Goal: Transaction & Acquisition: Purchase product/service

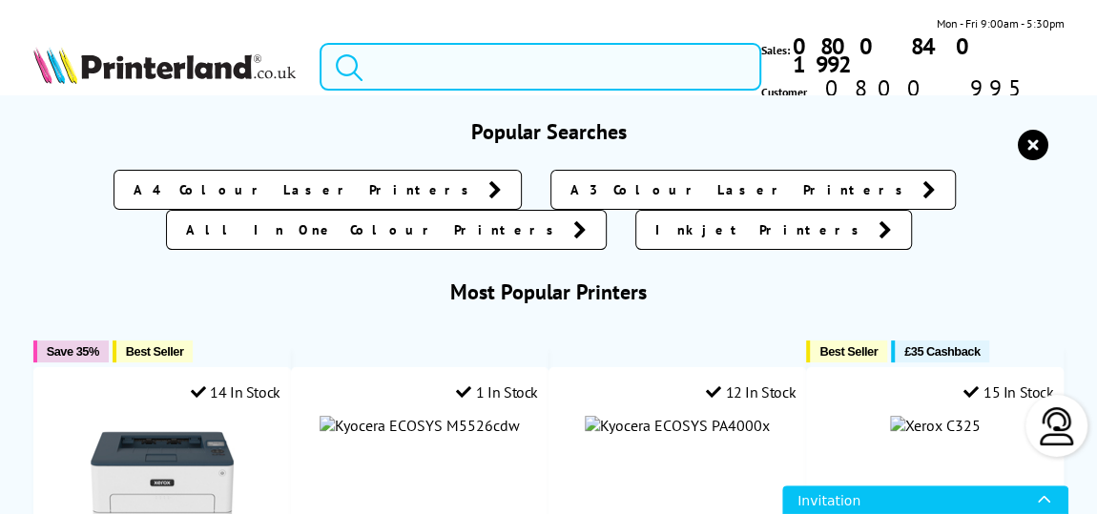
click at [472, 43] on input "search" at bounding box center [541, 67] width 442 height 48
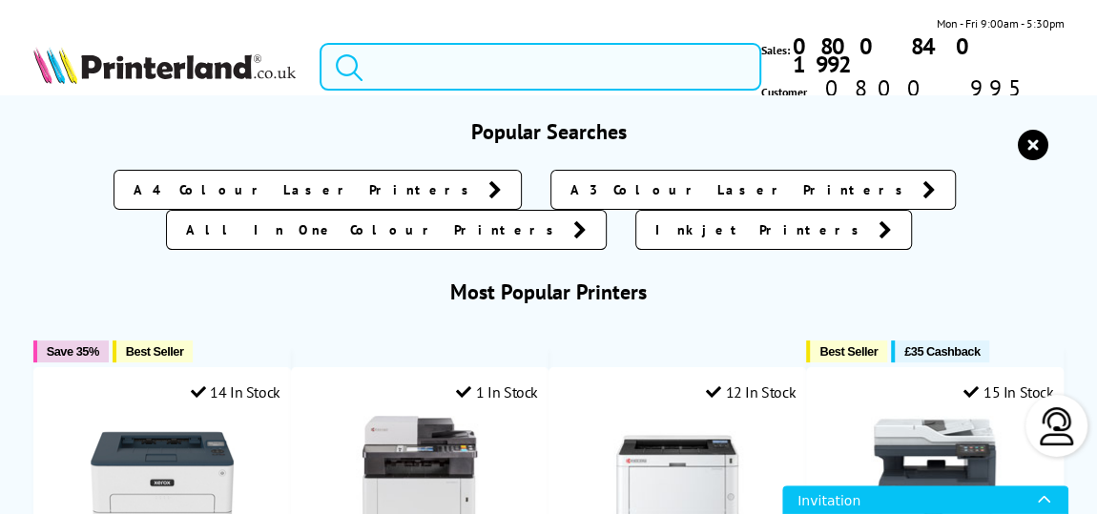
click at [424, 63] on input "search" at bounding box center [541, 67] width 442 height 48
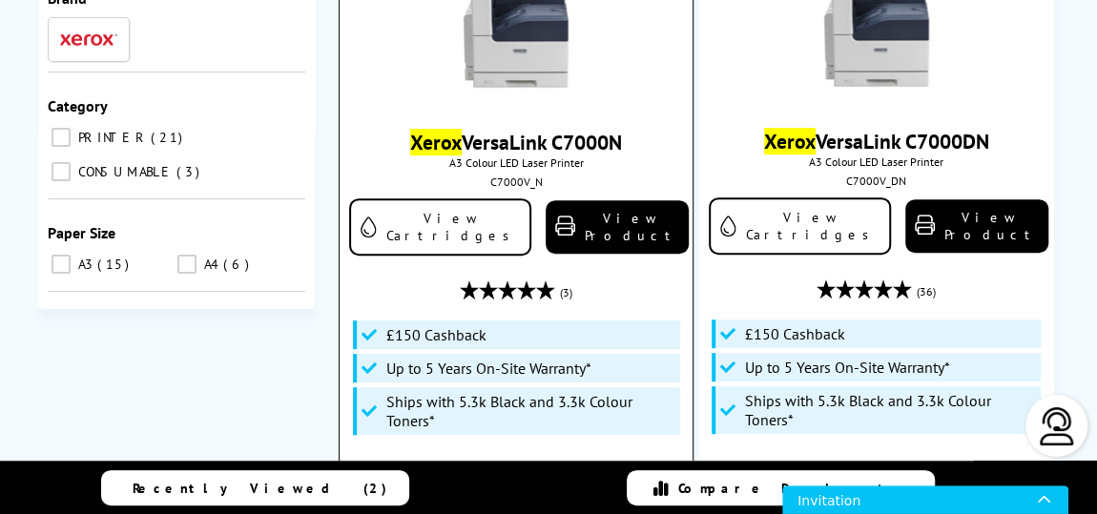
scroll to position [173, 0]
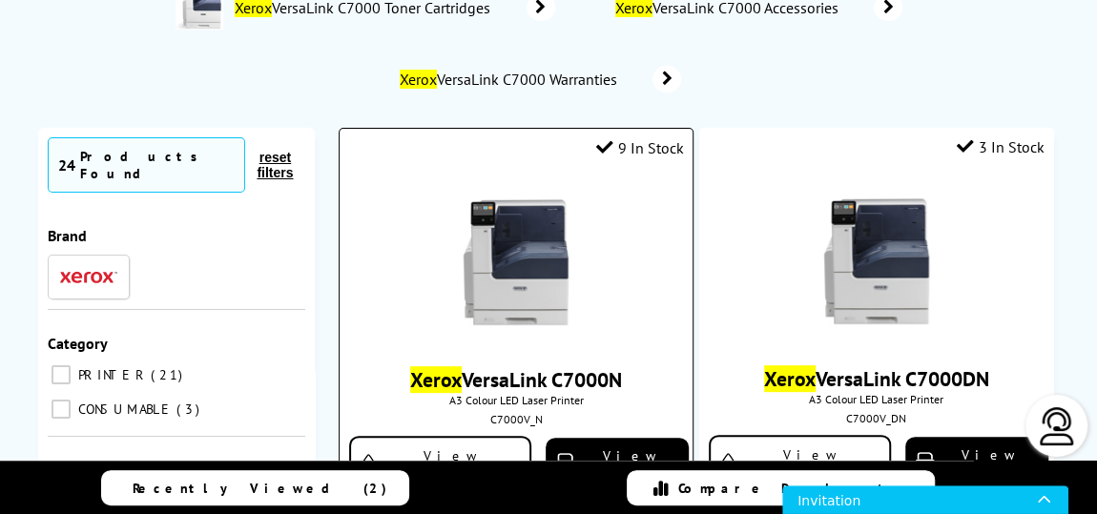
type input "xerex 700"
click at [444, 257] on img at bounding box center [515, 262] width 143 height 143
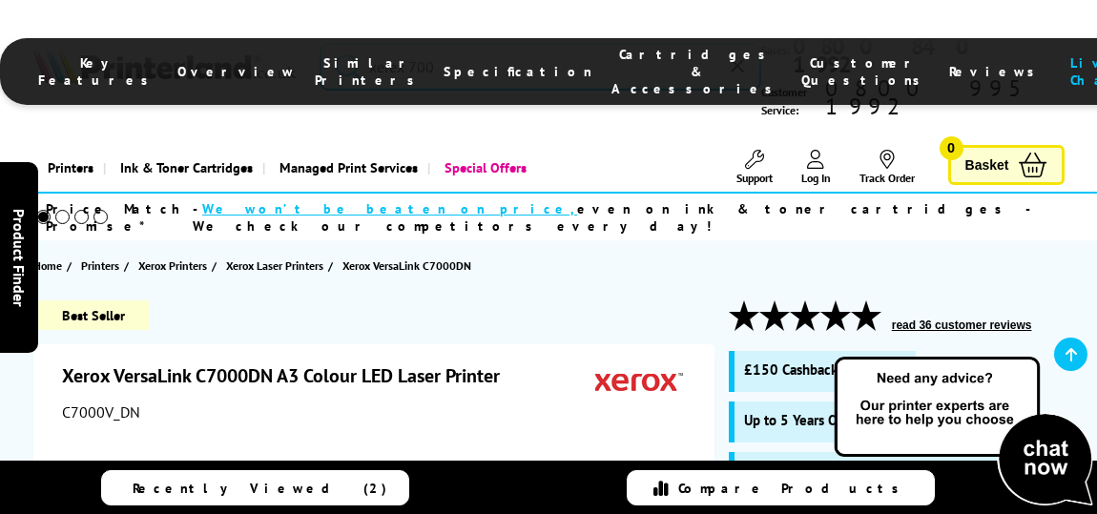
scroll to position [520, 0]
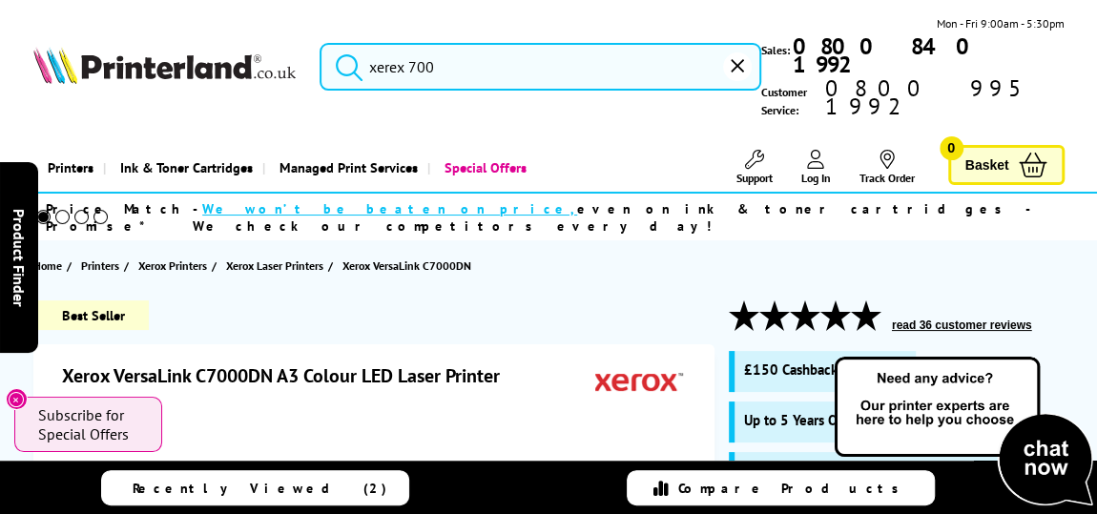
type input "x"
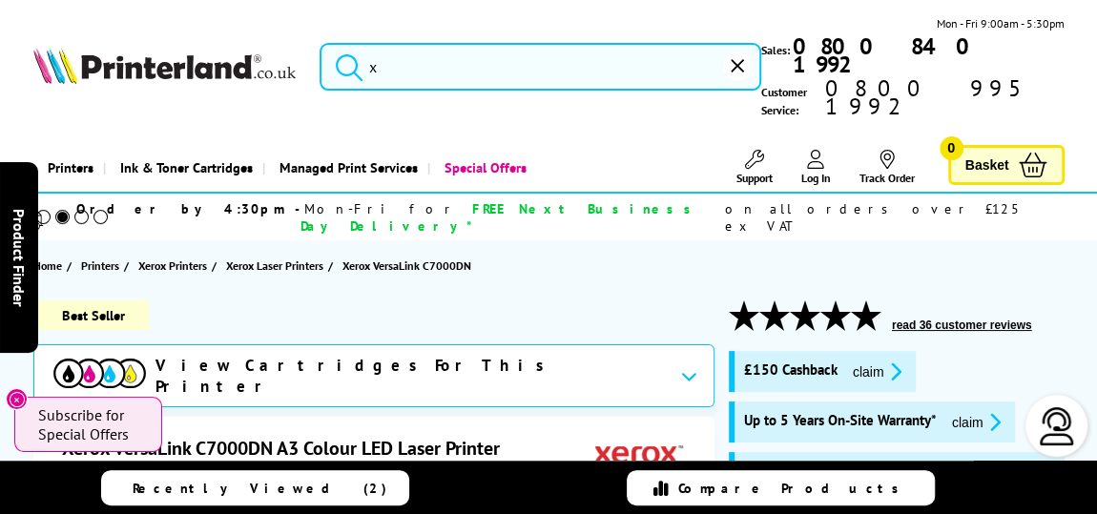
click at [317, 60] on div "x" at bounding box center [528, 67] width 465 height 48
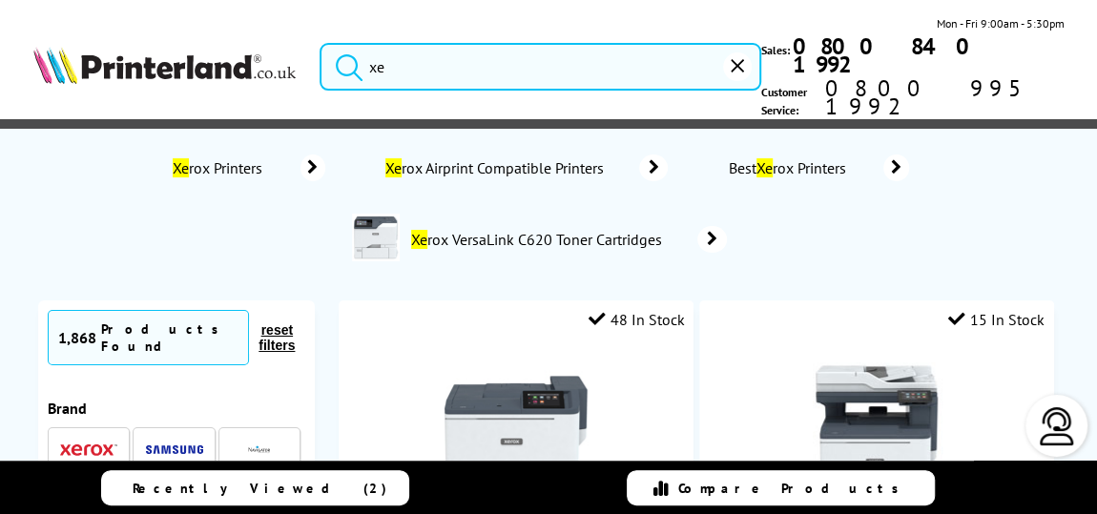
type input "x"
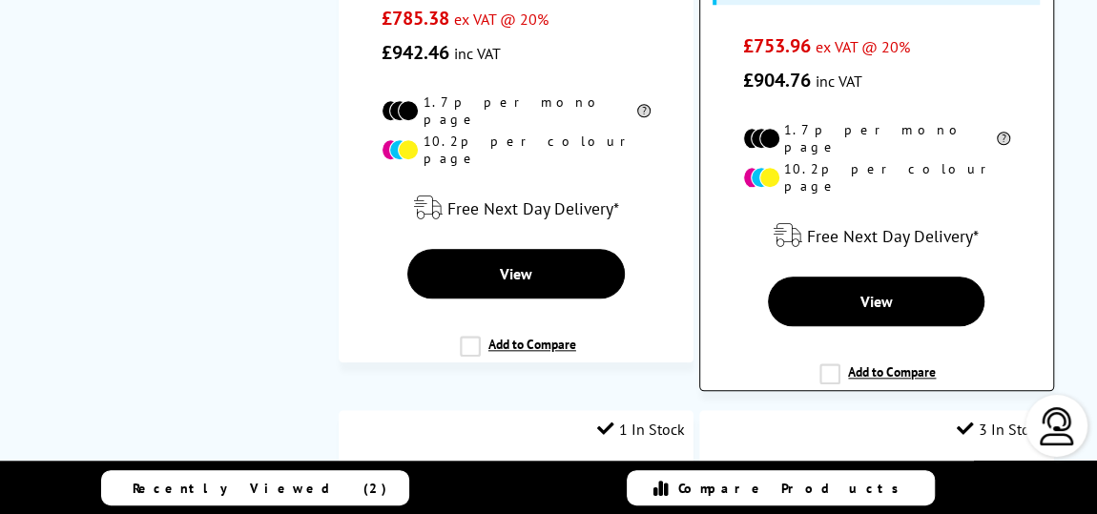
scroll to position [433, 0]
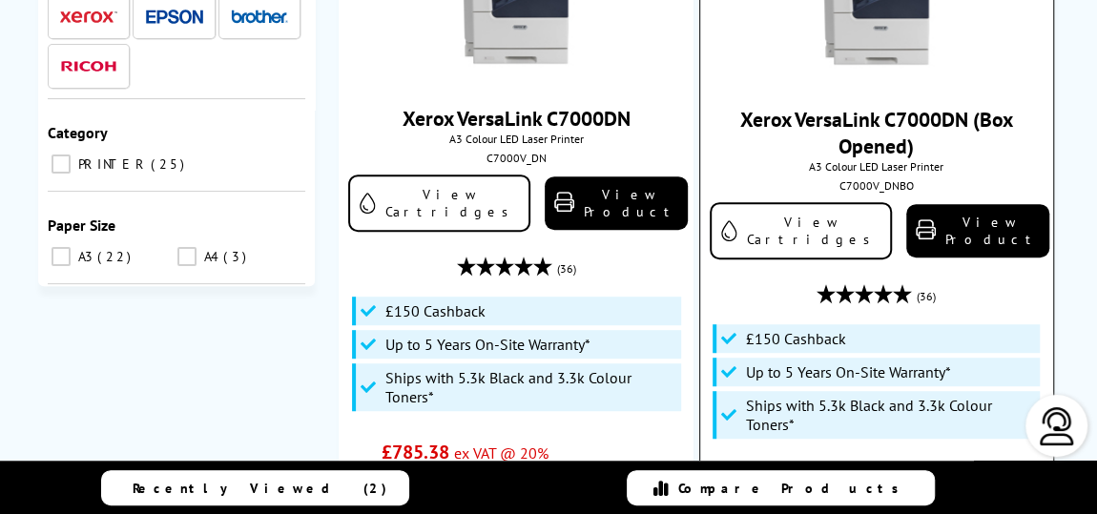
type input "7000dn"
click at [805, 39] on img at bounding box center [876, 1] width 143 height 143
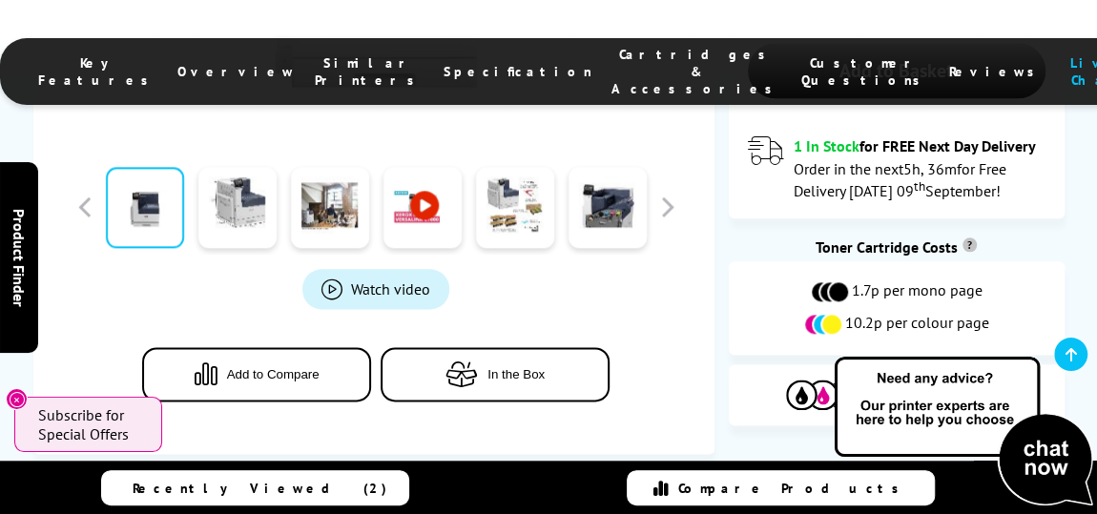
click at [831, 364] on div "View Cartridges" at bounding box center [897, 394] width 336 height 60
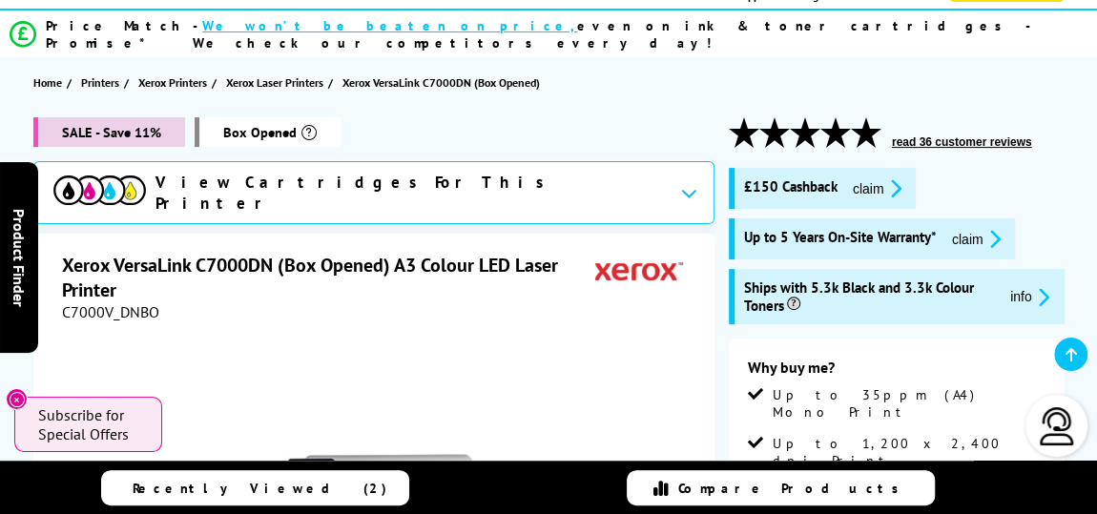
scroll to position [185, 0]
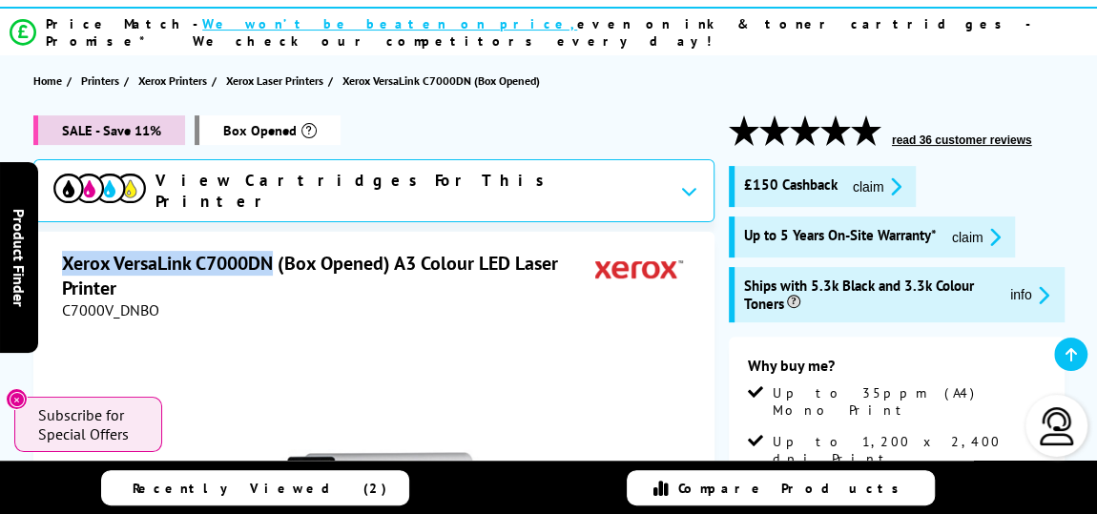
drag, startPoint x: 208, startPoint y: 217, endPoint x: 58, endPoint y: 219, distance: 149.8
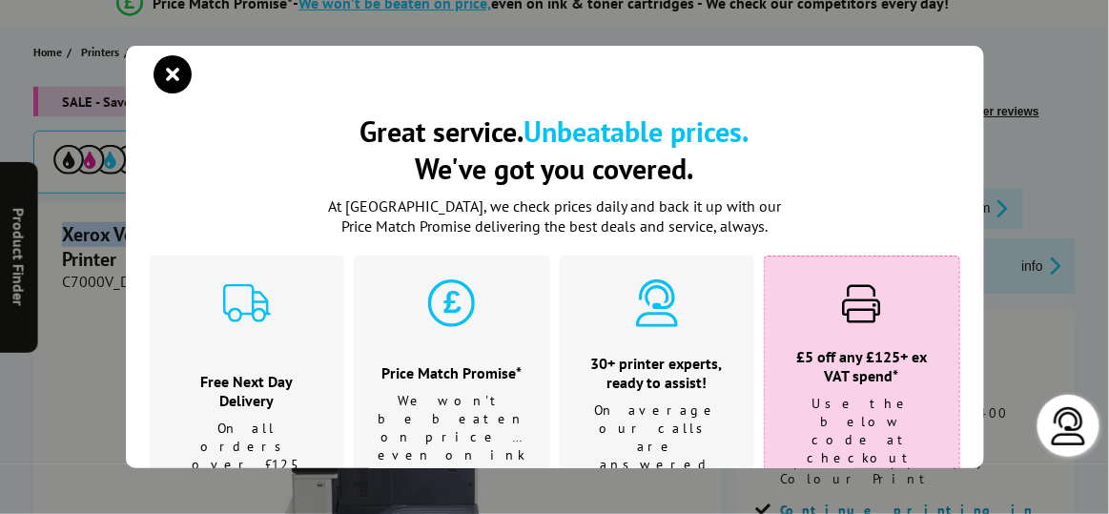
drag, startPoint x: 74, startPoint y: 223, endPoint x: 179, endPoint y: 81, distance: 176.6
click at [189, 85] on icon "close modal" at bounding box center [174, 74] width 38 height 38
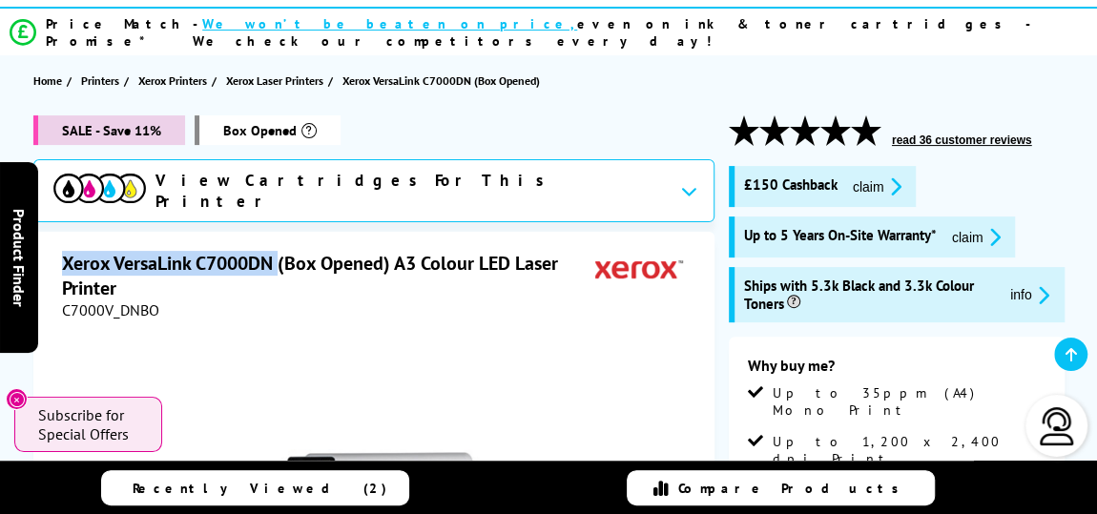
drag, startPoint x: 279, startPoint y: 223, endPoint x: 55, endPoint y: 212, distance: 223.5
copy h1 "Xerox VersaLink C7000DN"
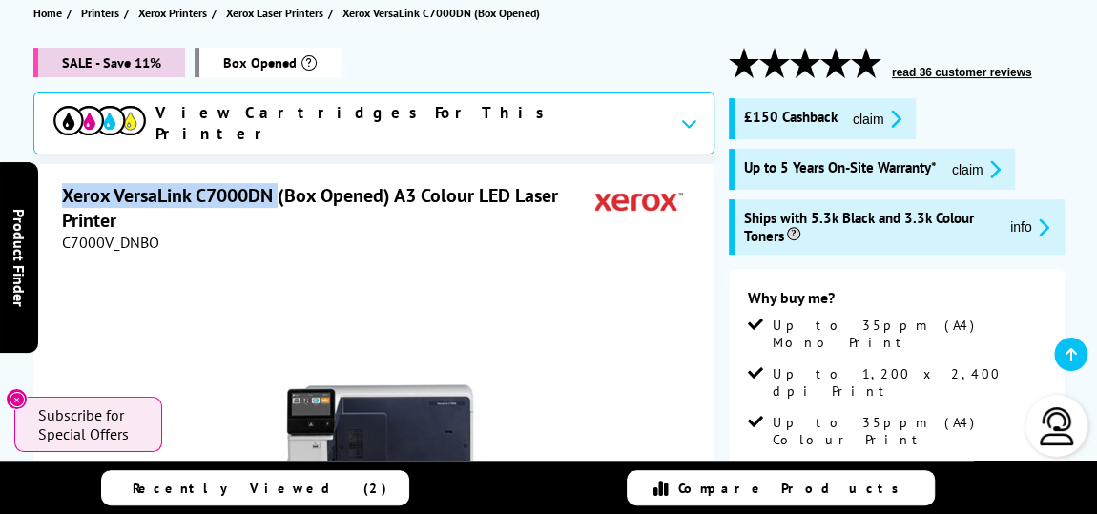
scroll to position [259, 0]
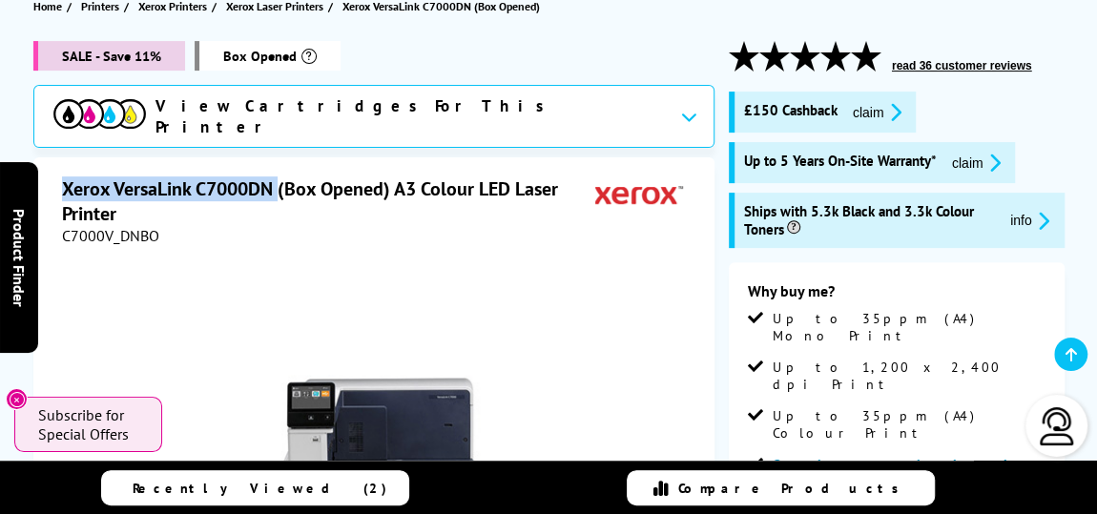
click at [847, 101] on button "claim" at bounding box center [877, 112] width 60 height 22
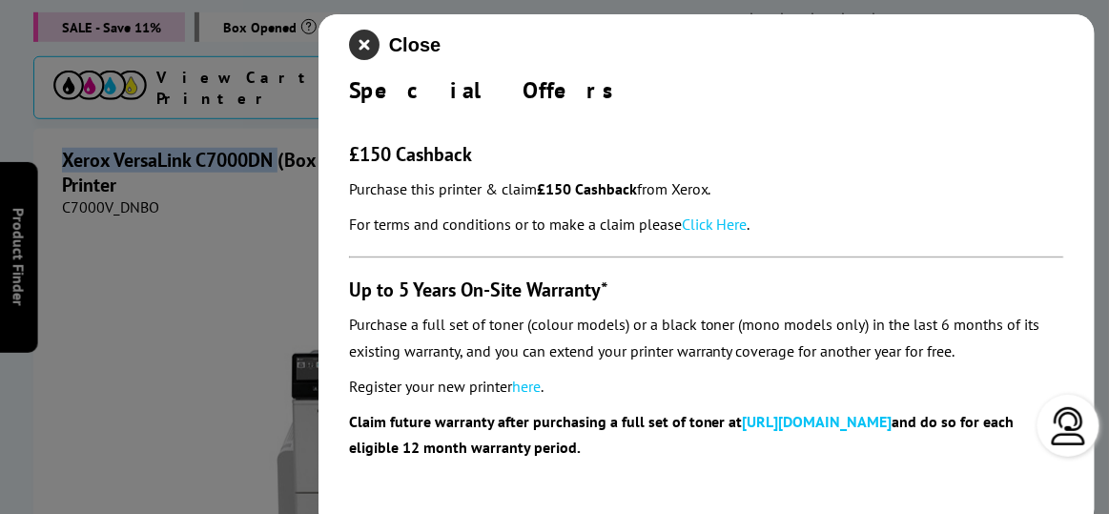
click at [374, 41] on icon "close modal" at bounding box center [364, 45] width 31 height 31
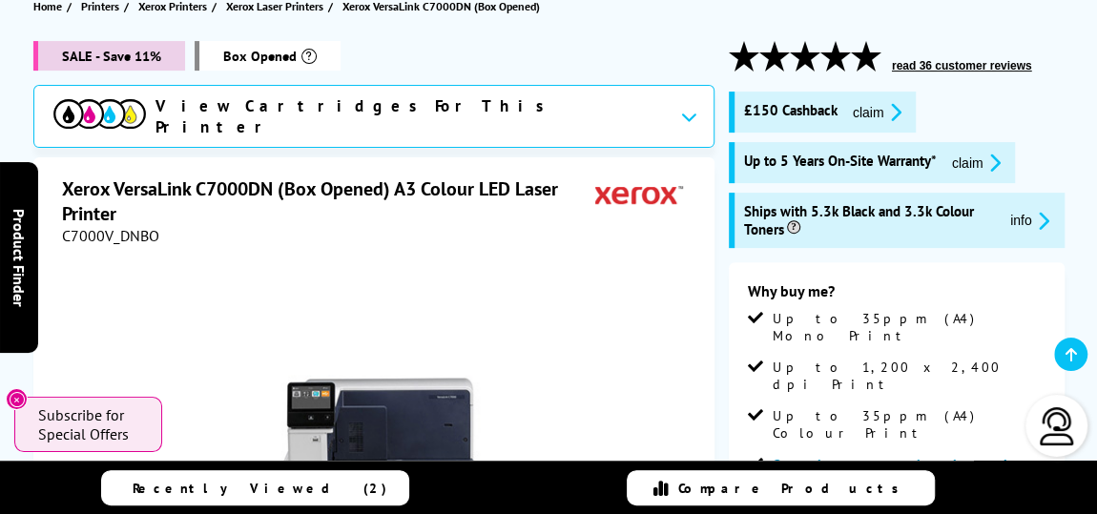
click at [782, 101] on span "£150 Cashback" at bounding box center [790, 112] width 93 height 22
click at [833, 98] on div "£150 Cashback claim" at bounding box center [823, 112] width 188 height 41
click at [840, 101] on span "claim" at bounding box center [872, 112] width 70 height 22
click at [856, 101] on button "claim" at bounding box center [877, 112] width 60 height 22
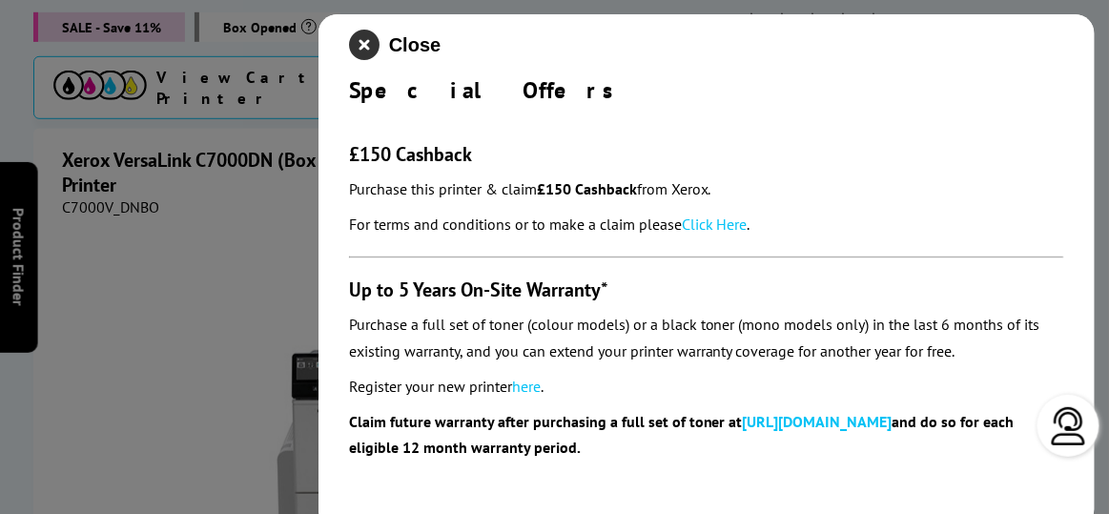
click at [371, 57] on icon "close modal" at bounding box center [364, 45] width 31 height 31
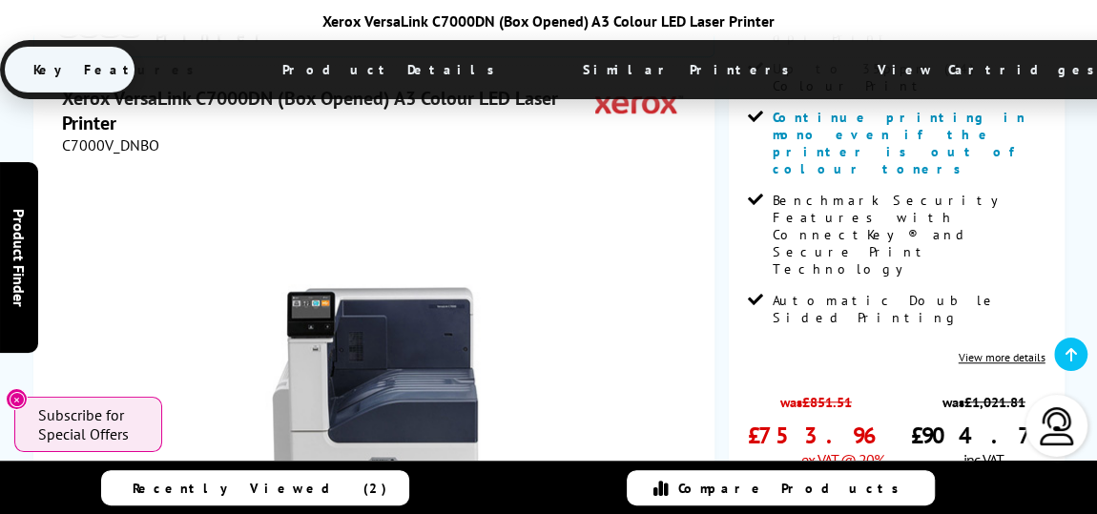
scroll to position [346, 0]
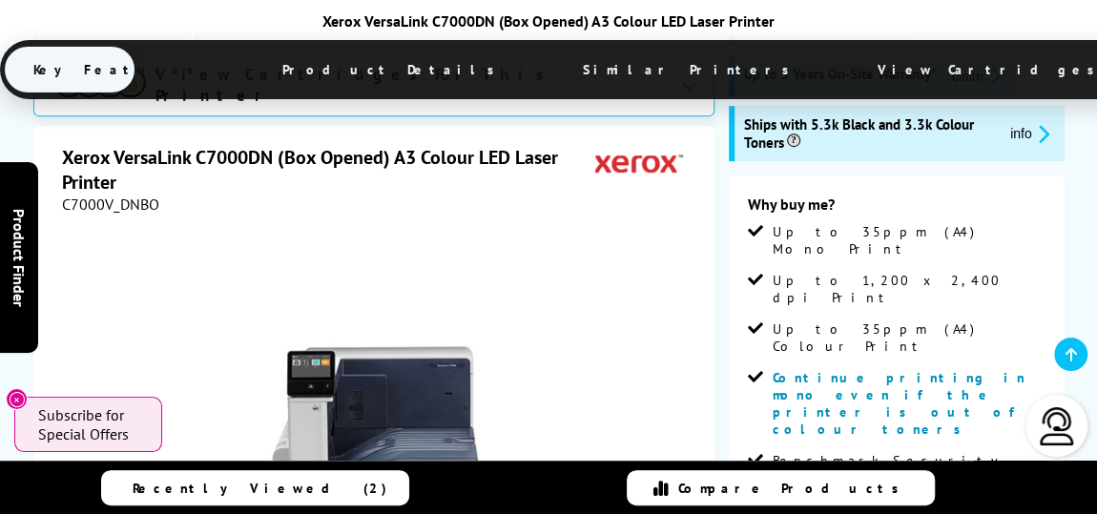
click at [0, 63] on div "Xerox VersaLink C7000DN (Box Opened) A3 Colour LED Laser Printer Key Features P…" at bounding box center [548, 57] width 1097 height 92
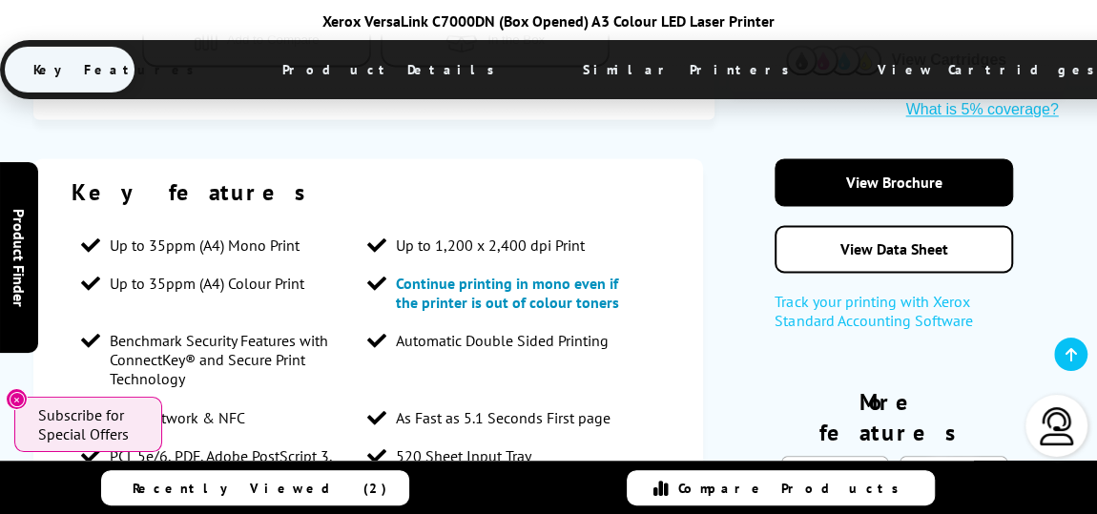
scroll to position [1907, 0]
